Goal: Book appointment/travel/reservation

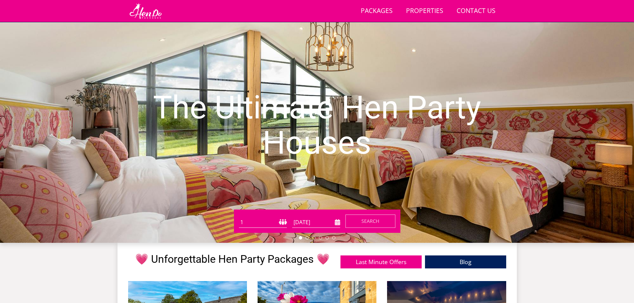
scroll to position [6, 0]
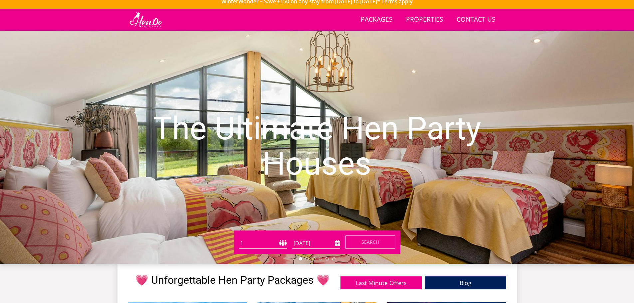
click at [336, 246] on input "[DATE]" at bounding box center [316, 243] width 48 height 11
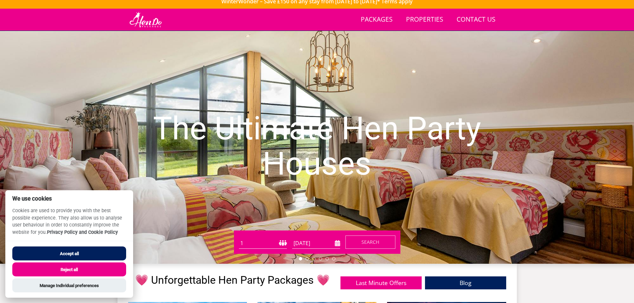
click at [373, 174] on h1 "The Ultimate Hen Party Houses" at bounding box center [317, 146] width 444 height 97
click at [98, 248] on button "Accept all" at bounding box center [69, 254] width 114 height 14
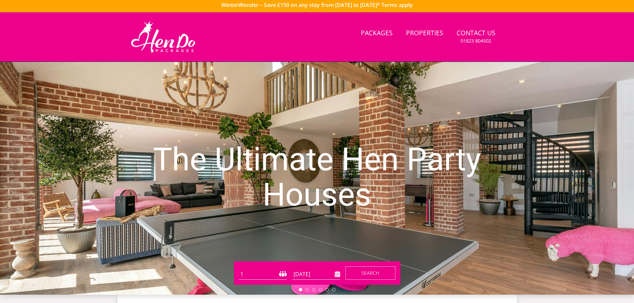
click at [335, 272] on input "[DATE]" at bounding box center [316, 274] width 48 height 11
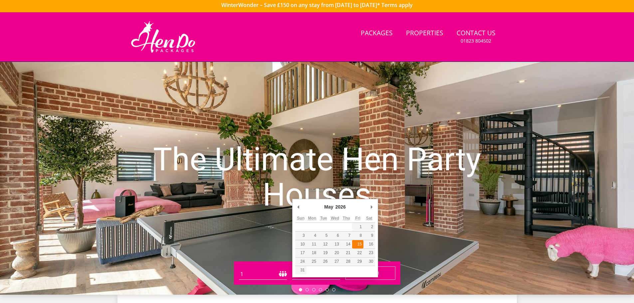
type input "15/05/2026"
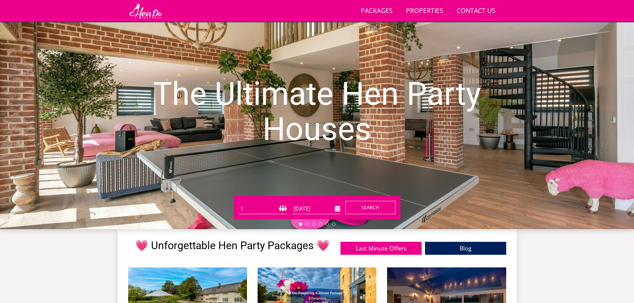
scroll to position [42, 0]
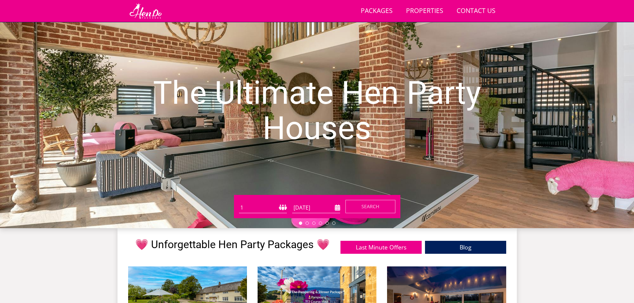
click at [285, 207] on select "1 2 3 4 5 6 7 8 9 10 11 12 13 14 15 16 17 18 19 20 21 22 23 24 25 26 27 28 29 3…" at bounding box center [263, 207] width 48 height 11
select select "32"
click at [239, 202] on select "1 2 3 4 5 6 7 8 9 10 11 12 13 14 15 16 17 18 19 20 21 22 23 24 25 26 27 28 29 3…" at bounding box center [263, 207] width 48 height 11
click at [377, 204] on span "Search" at bounding box center [371, 206] width 18 height 6
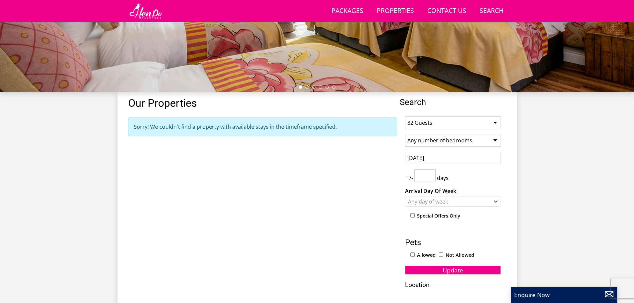
scroll to position [214, 0]
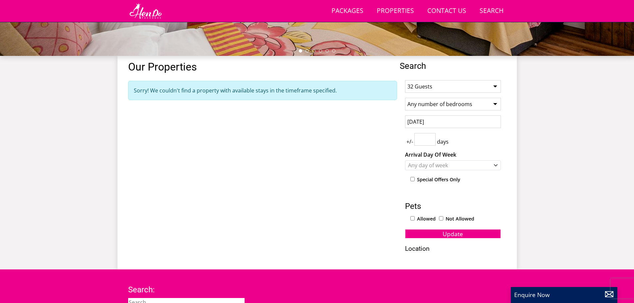
click at [458, 85] on select "1 Guest 2 Guests 3 Guests 4 Guests 5 Guests 6 Guests 7 Guests 8 Guests 9 Guests…" at bounding box center [453, 86] width 96 height 13
select select "23"
click at [405, 80] on select "1 Guest 2 Guests 3 Guests 4 Guests 5 Guests 6 Guests 7 Guests 8 Guests 9 Guests…" at bounding box center [453, 86] width 96 height 13
click at [462, 237] on span "Update" at bounding box center [453, 234] width 20 height 8
